Goal: Task Accomplishment & Management: Manage account settings

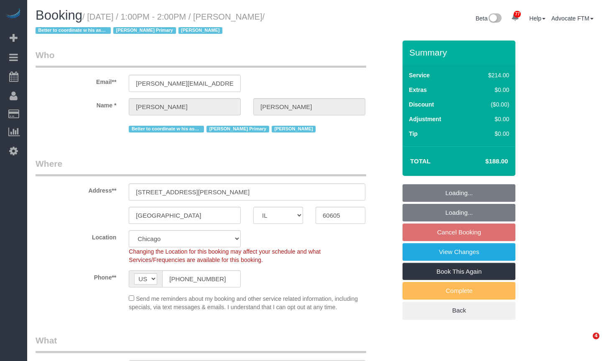
select select "IL"
select select "512"
select select "2"
select select "3"
select select "number:1"
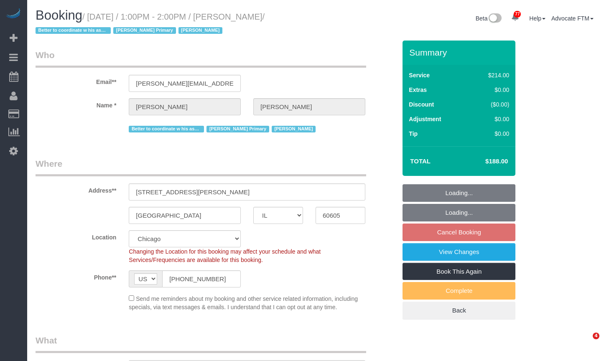
select select "number:58"
select select "number:139"
select select "number:106"
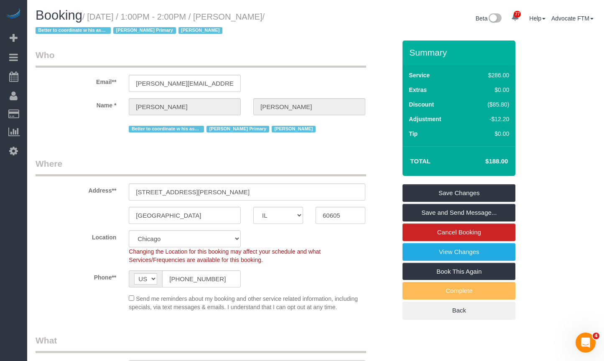
drag, startPoint x: 276, startPoint y: 17, endPoint x: 229, endPoint y: 19, distance: 46.9
click at [229, 19] on small "/ [DATE] / 1:00PM - 2:00PM / [PERSON_NAME] / Better to coordinate w his assista…" at bounding box center [150, 23] width 229 height 23
copy small "[PERSON_NAME]"
